Goal: Task Accomplishment & Management: Use online tool/utility

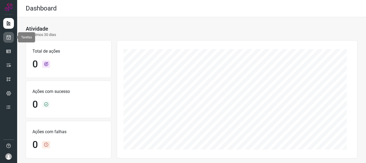
click at [9, 39] on icon at bounding box center [9, 37] width 6 height 5
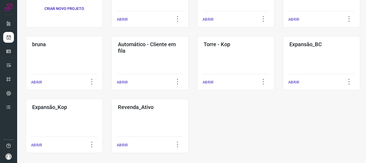
scroll to position [73, 0]
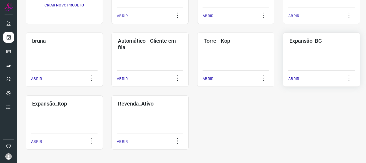
click at [297, 77] on p "ABRIR" at bounding box center [294, 79] width 11 height 6
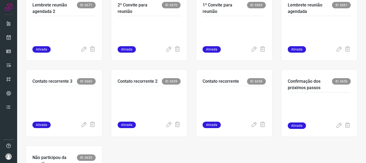
scroll to position [171, 0]
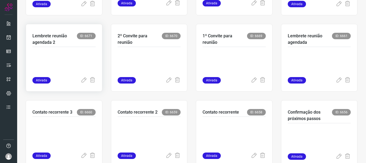
click at [58, 60] on p at bounding box center [63, 63] width 63 height 27
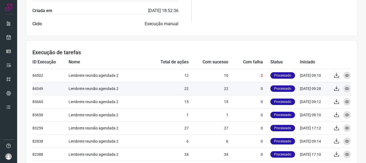
scroll to position [195, 0]
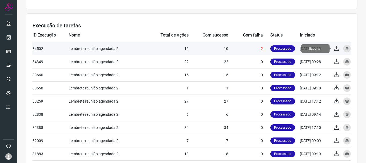
click at [334, 49] on icon at bounding box center [337, 48] width 6 height 6
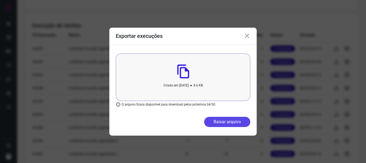
click at [226, 121] on button "Baixar arquivo" at bounding box center [227, 122] width 46 height 10
